Goal: Entertainment & Leisure: Consume media (video, audio)

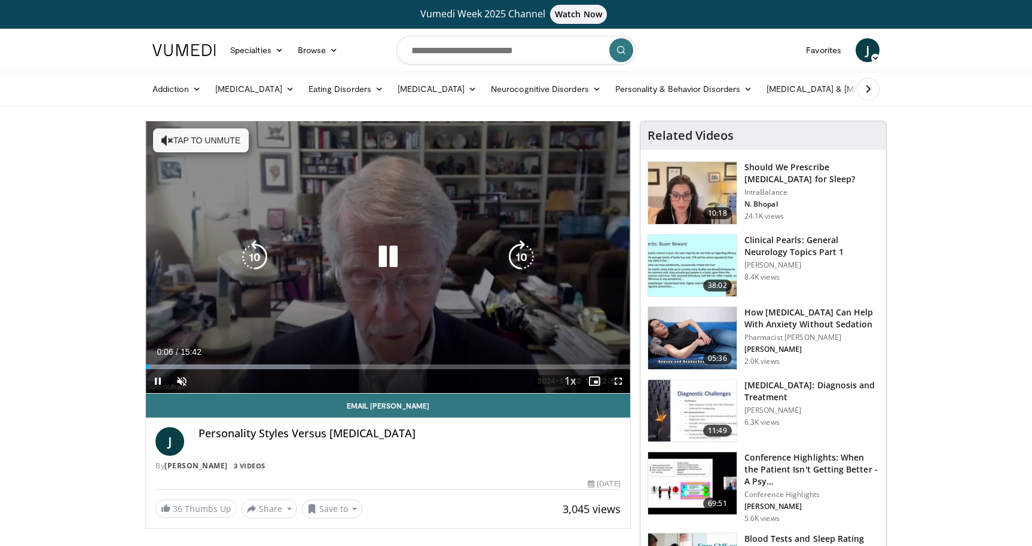
scroll to position [7, 0]
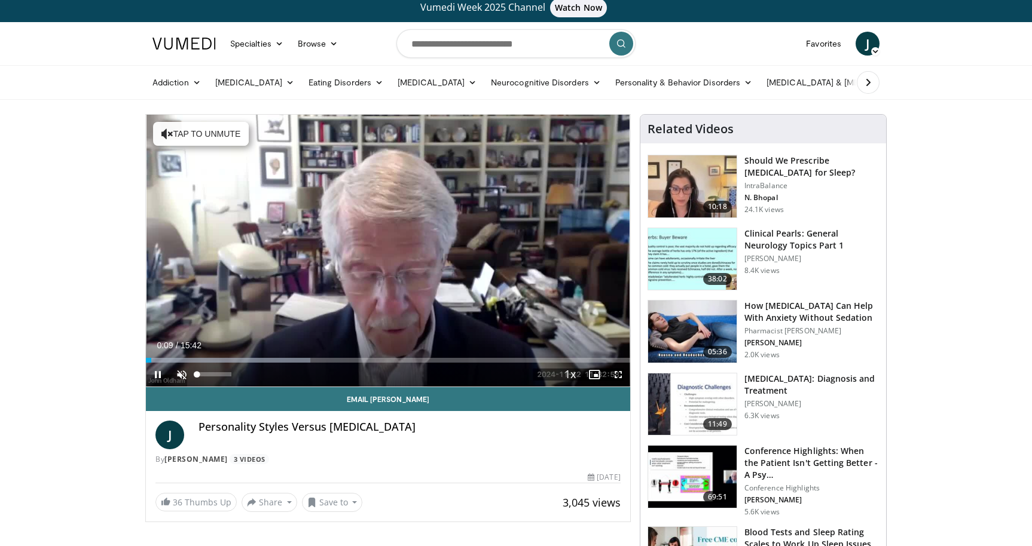
click at [180, 376] on span "Video Player" at bounding box center [182, 375] width 24 height 24
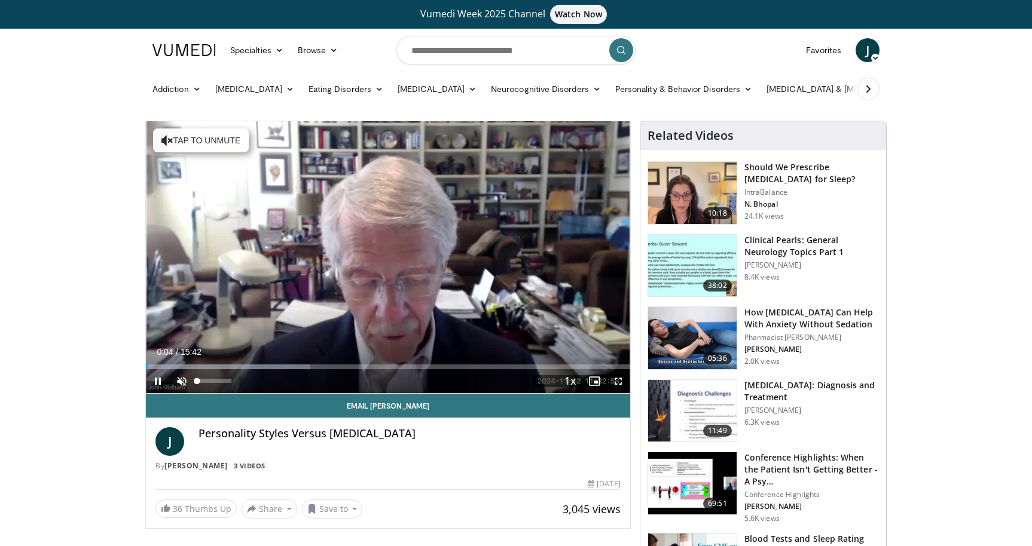
click at [180, 377] on span "Video Player" at bounding box center [182, 381] width 24 height 24
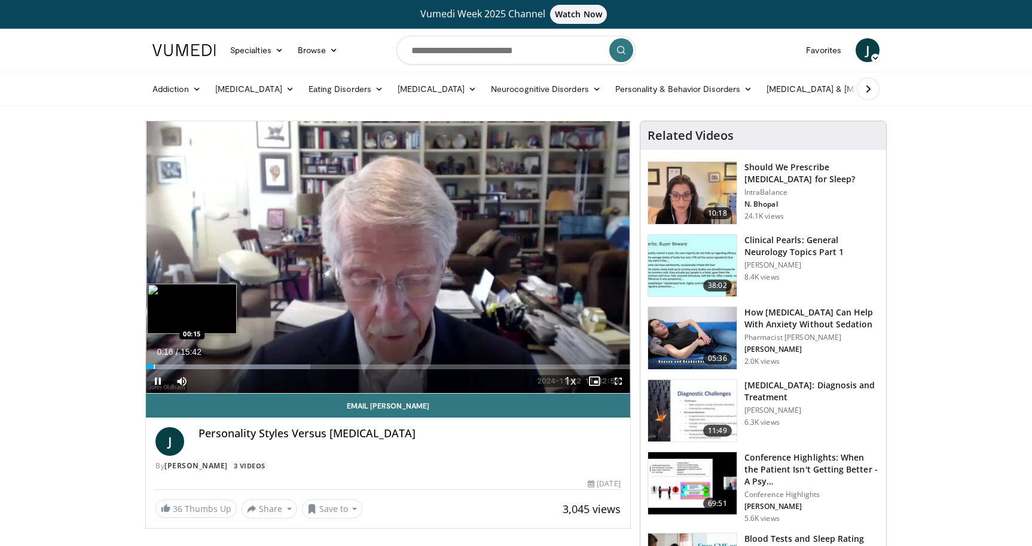
click at [159, 368] on video-js "**********" at bounding box center [388, 257] width 484 height 273
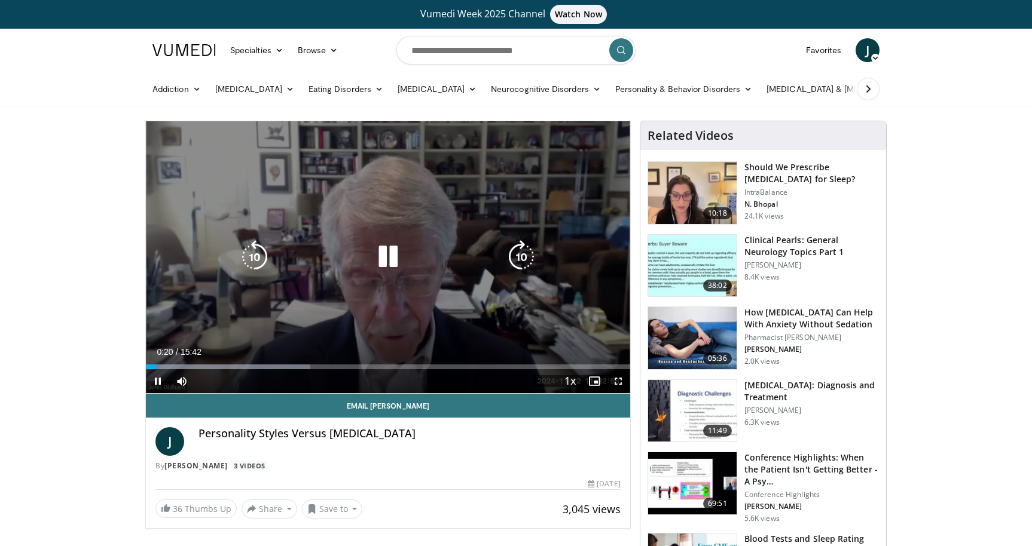
click at [520, 258] on icon "Video Player" at bounding box center [521, 256] width 33 height 33
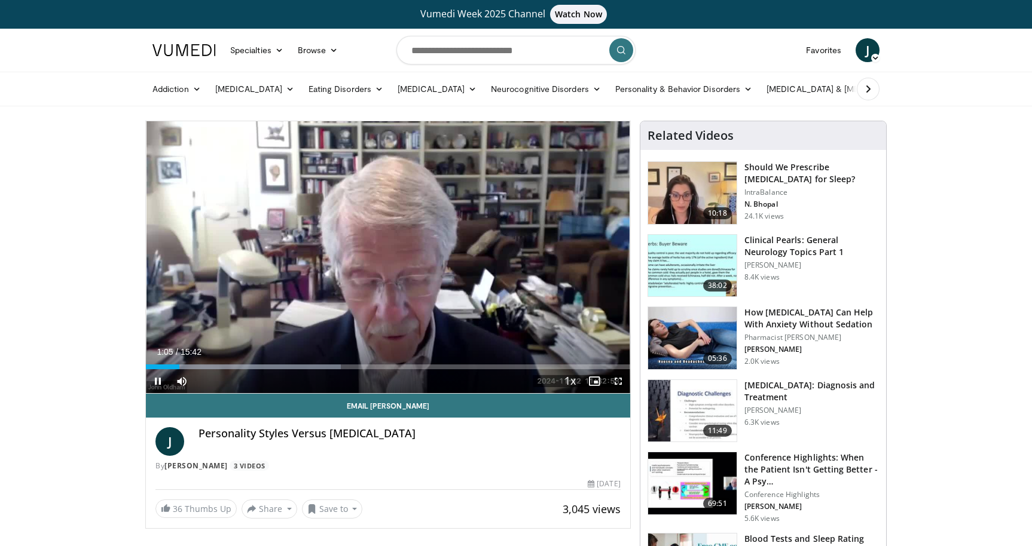
click at [520, 258] on div "40 seconds Tap to unmute" at bounding box center [388, 257] width 484 height 272
drag, startPoint x: 179, startPoint y: 367, endPoint x: 208, endPoint y: 372, distance: 29.8
click at [208, 372] on div "Current Time 2:00 / Duration 15:42 Play Skip Backward Skip Forward Mute 32% Loa…" at bounding box center [388, 381] width 484 height 24
click at [157, 381] on span "Video Player" at bounding box center [158, 381] width 24 height 24
click at [184, 381] on span "Video Player" at bounding box center [182, 381] width 24 height 24
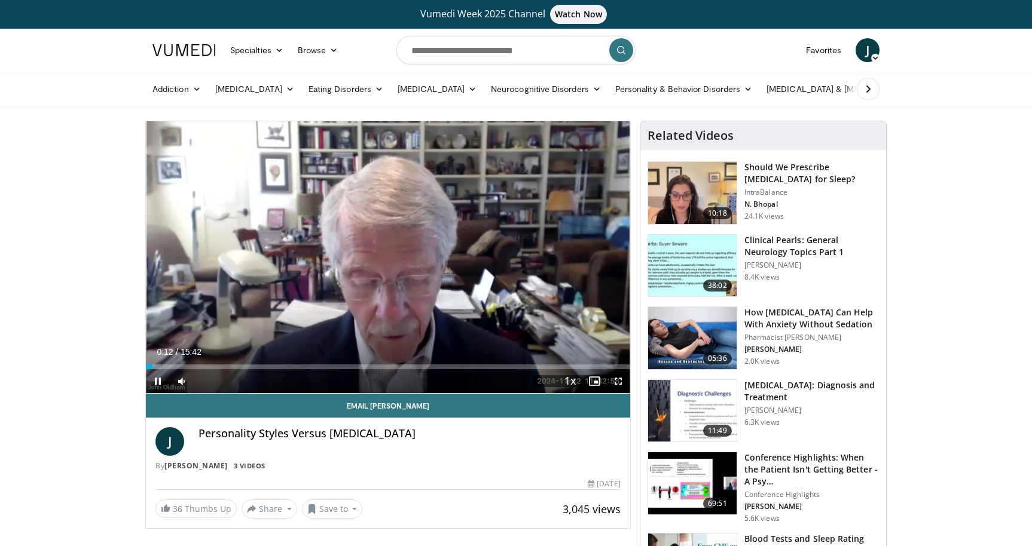
click at [219, 369] on div "Current Time 0:12 / Duration 15:42 Pause Skip Backward Skip Forward Mute 74% Lo…" at bounding box center [388, 381] width 484 height 24
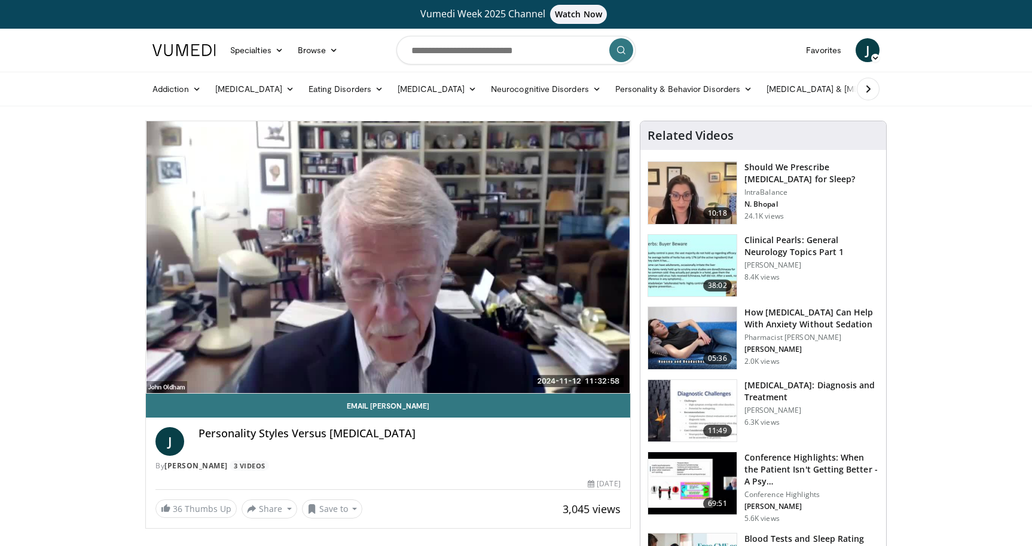
click at [219, 369] on video-js "**********" at bounding box center [388, 257] width 484 height 273
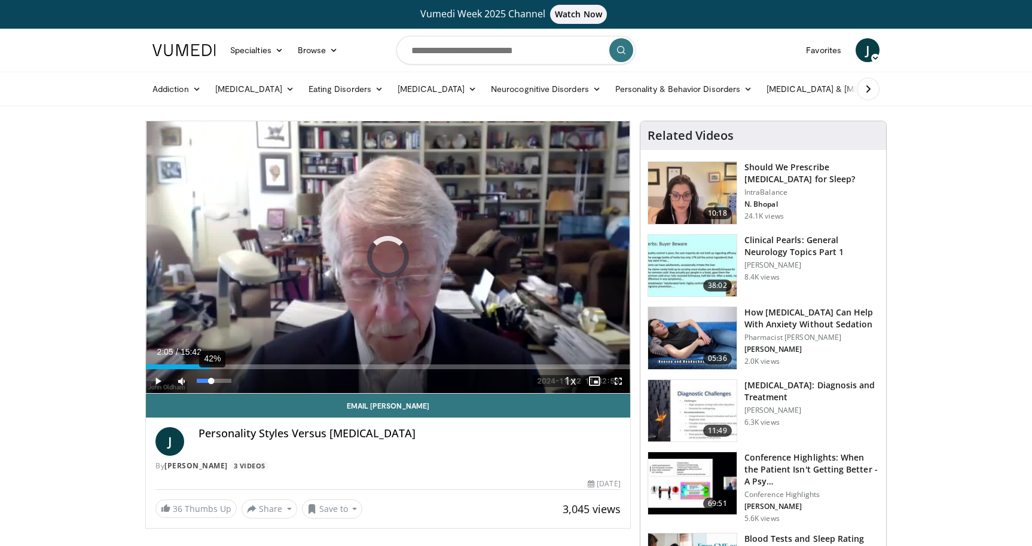
drag, startPoint x: 152, startPoint y: 368, endPoint x: 213, endPoint y: 373, distance: 61.2
click at [213, 373] on div "Current Time 2:05 / Duration 15:42 Play Skip Backward Skip Forward Mute 42% Loa…" at bounding box center [388, 381] width 484 height 24
